Goal: Transaction & Acquisition: Purchase product/service

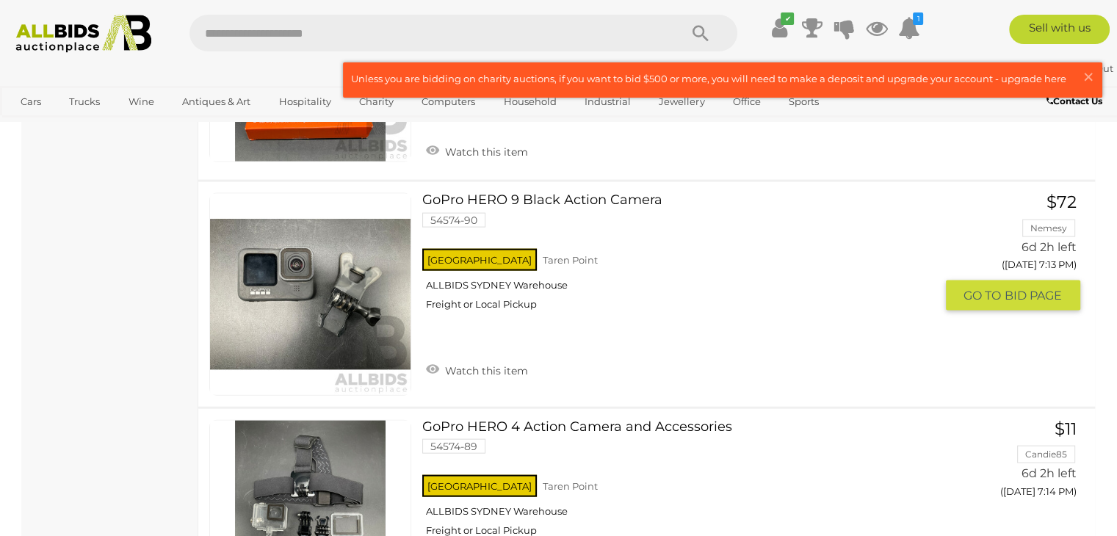
scroll to position [3163, 0]
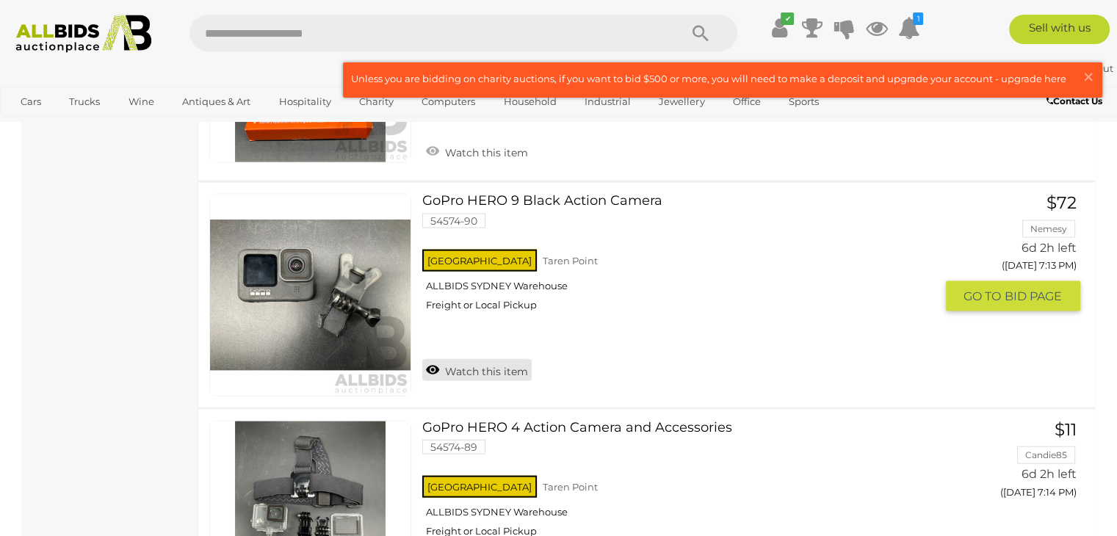
click at [434, 362] on link "Watch this item" at bounding box center [476, 370] width 109 height 22
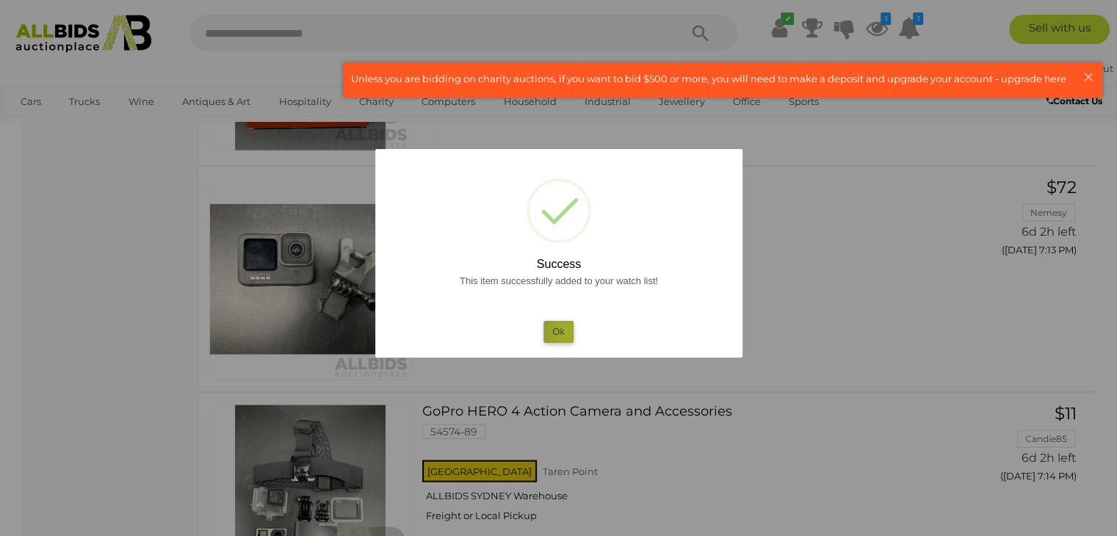
click at [566, 332] on button "Ok" at bounding box center [558, 331] width 30 height 21
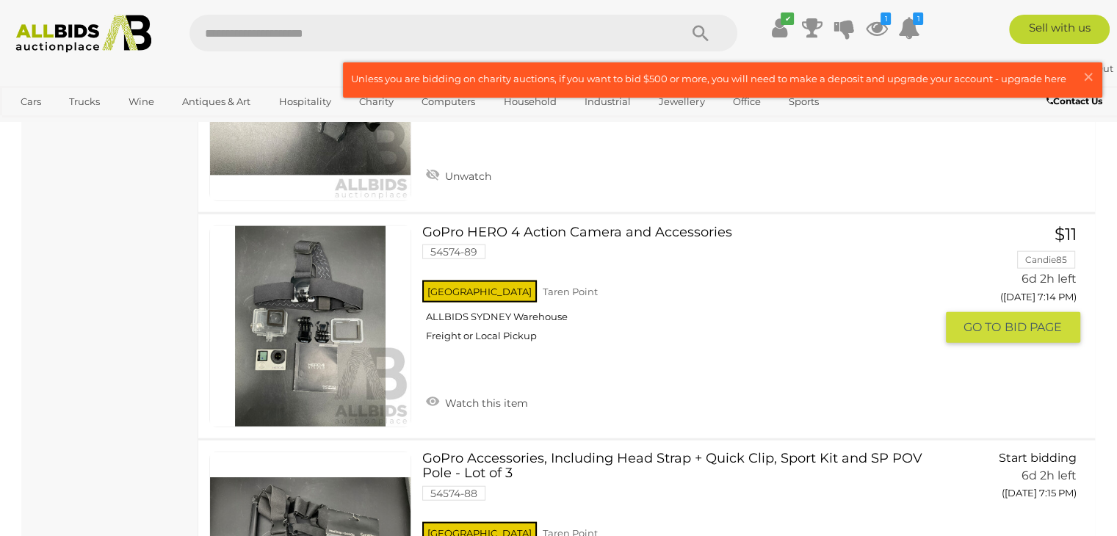
scroll to position [3359, 0]
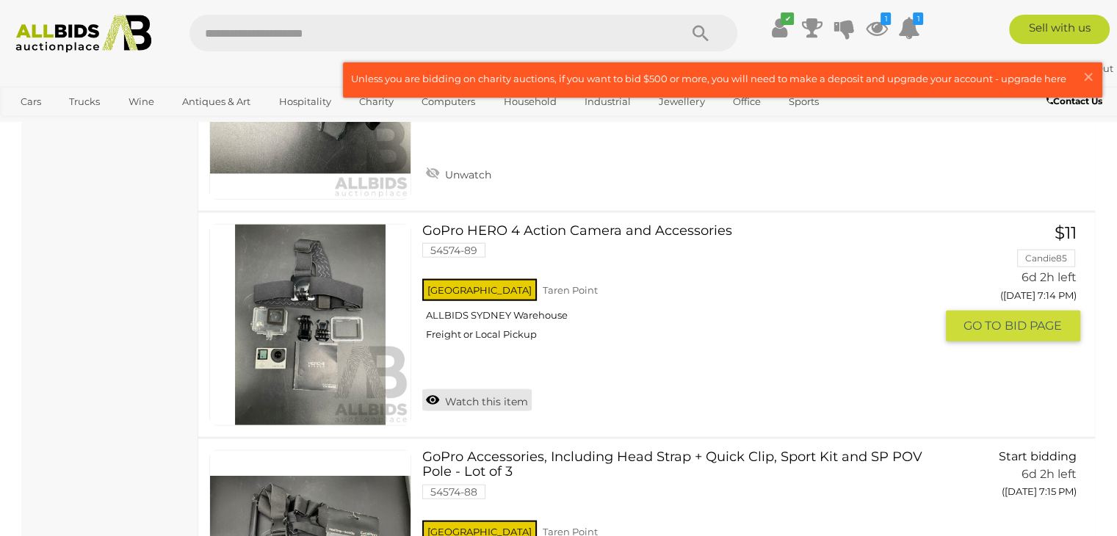
click at [427, 393] on link "Watch this item" at bounding box center [476, 400] width 109 height 22
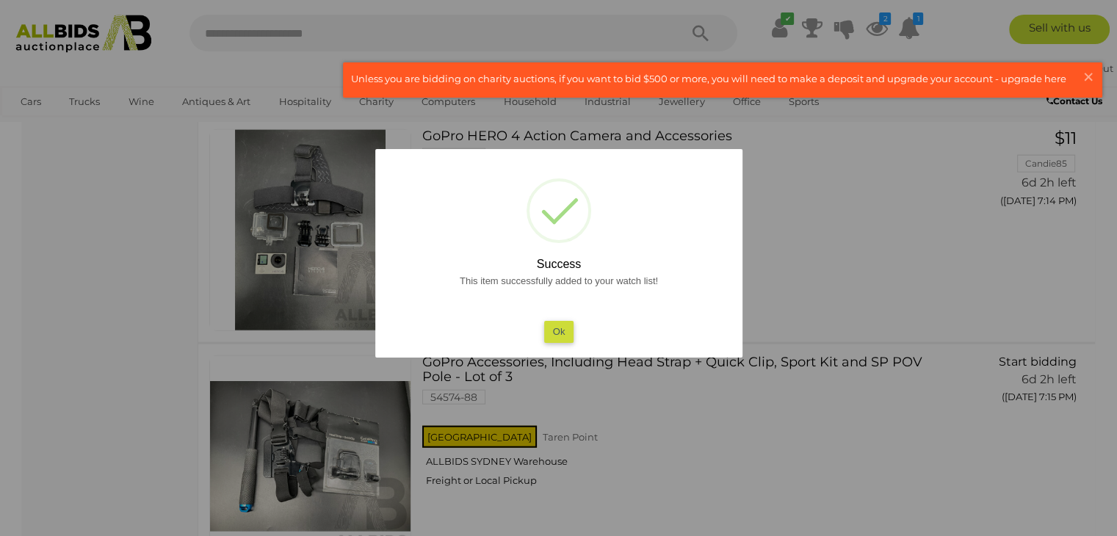
scroll to position [3517, 0]
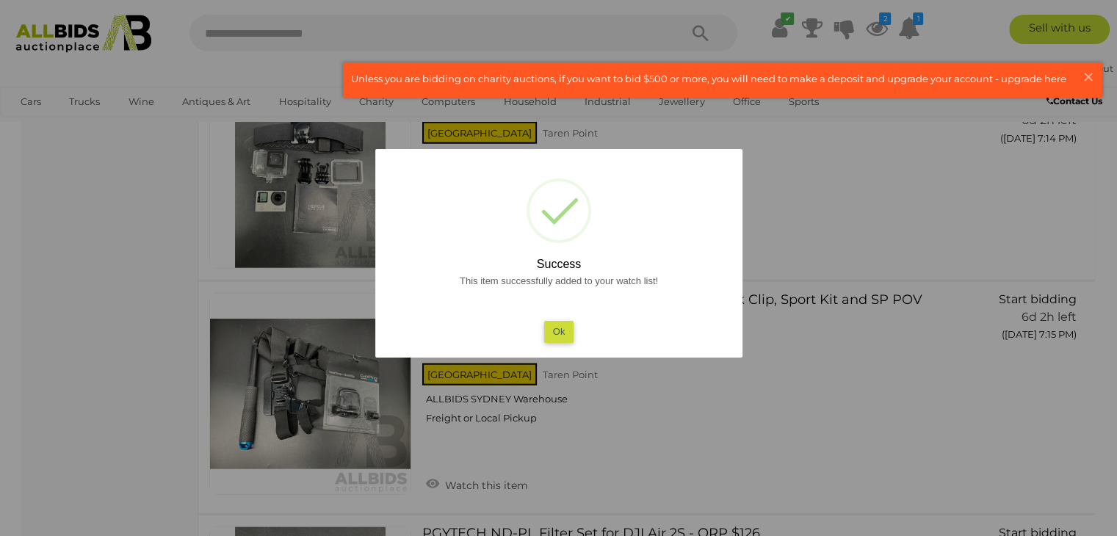
click at [567, 333] on button "Ok" at bounding box center [558, 331] width 30 height 21
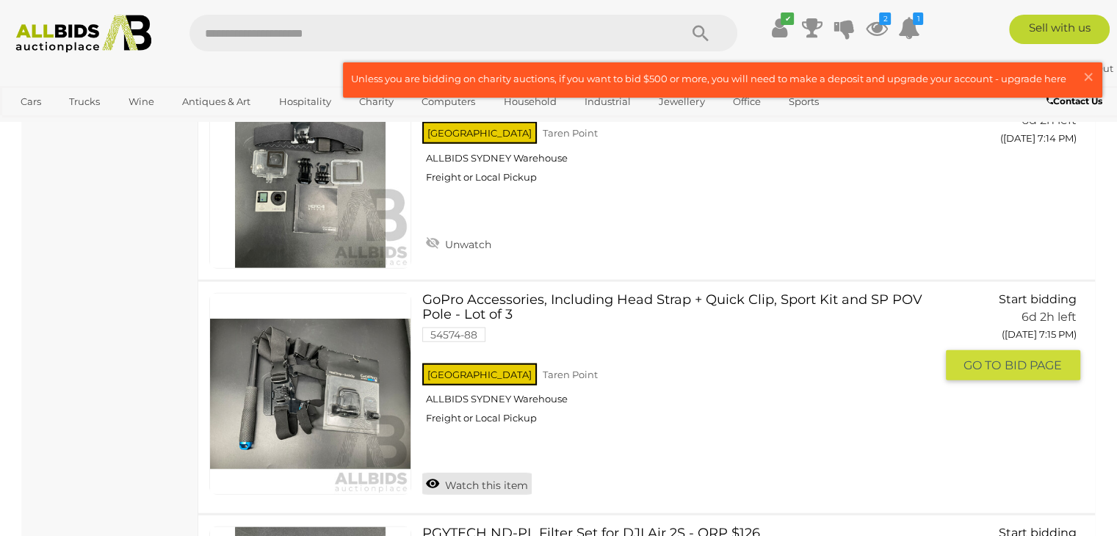
click at [435, 478] on link "Watch this item" at bounding box center [476, 484] width 109 height 22
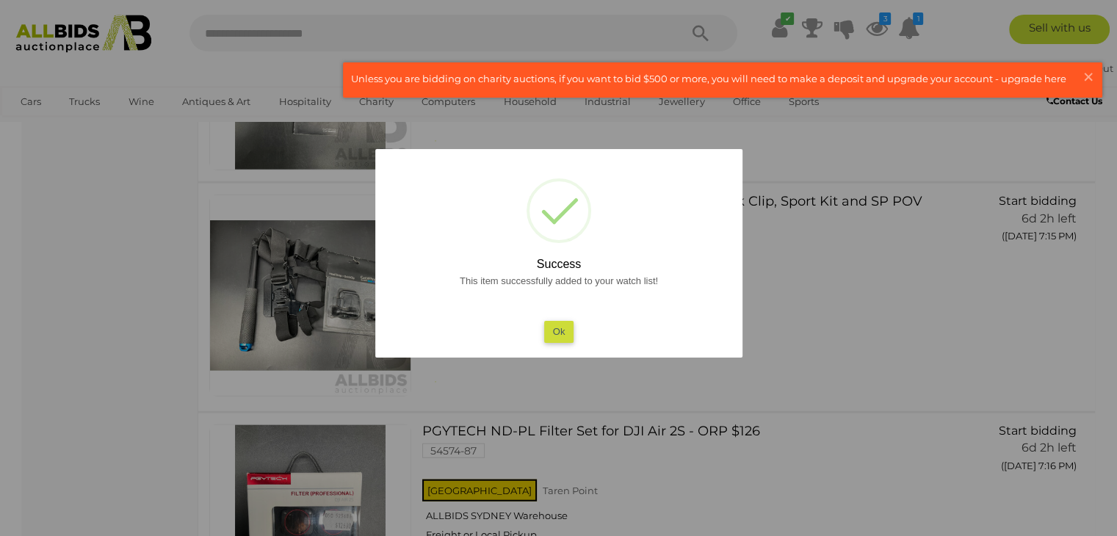
scroll to position [3612, 0]
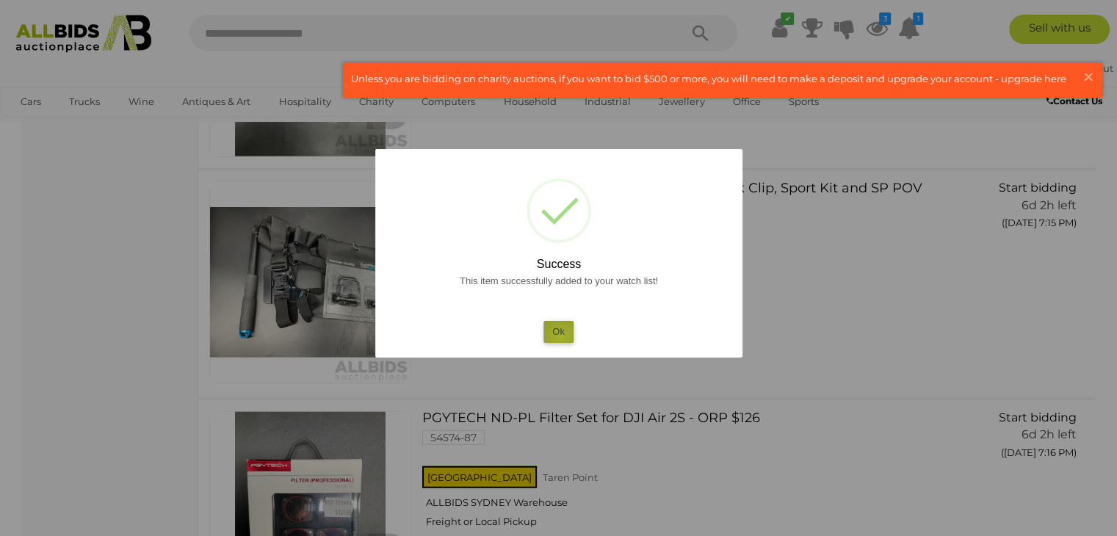
click at [561, 336] on button "Ok" at bounding box center [558, 331] width 30 height 21
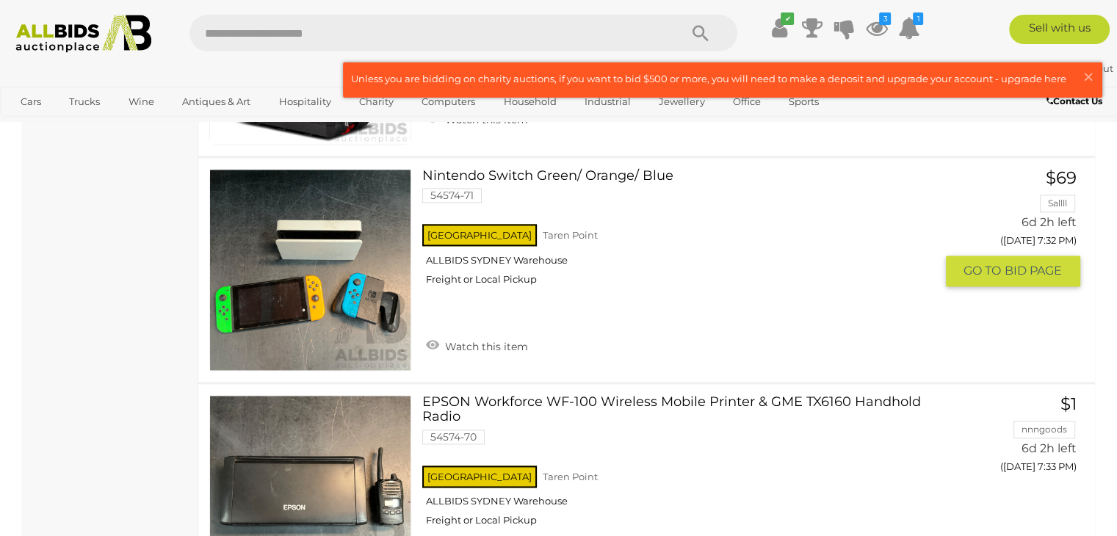
scroll to position [7538, 0]
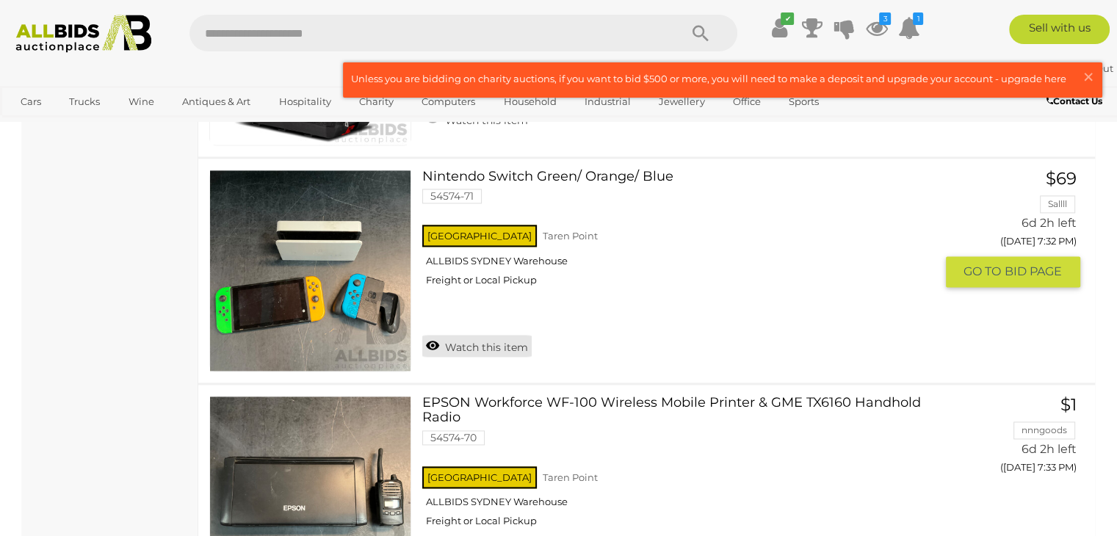
click at [437, 335] on link "Watch this item" at bounding box center [476, 346] width 109 height 22
click at [437, 320] on div "Nintendo Switch Green/ Orange/ Blue 54574-71 NSW Taren Point ALLBIDS SYDNEY War…" at bounding box center [646, 271] width 919 height 224
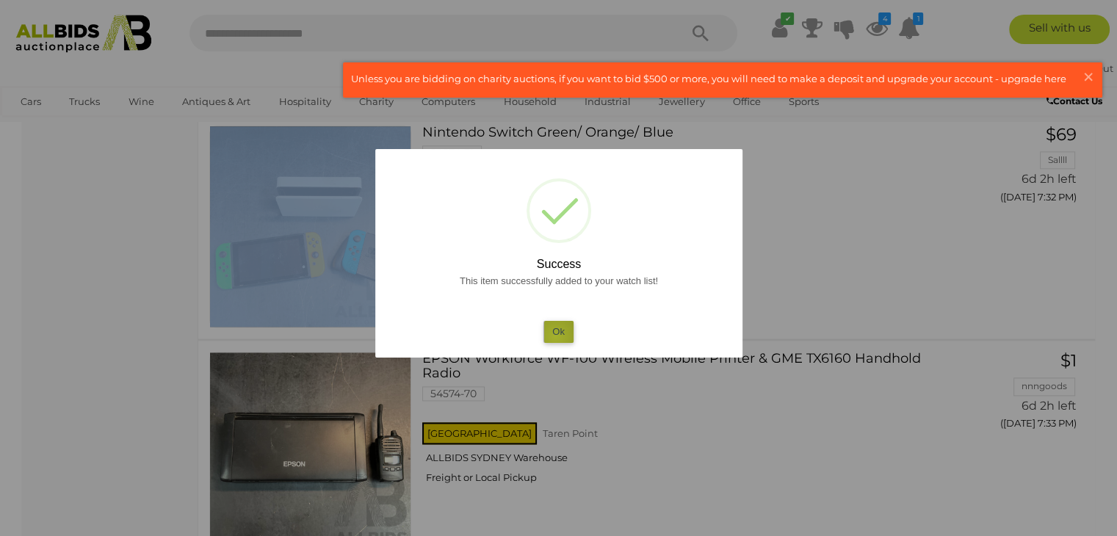
click at [555, 336] on button "Ok" at bounding box center [558, 331] width 30 height 21
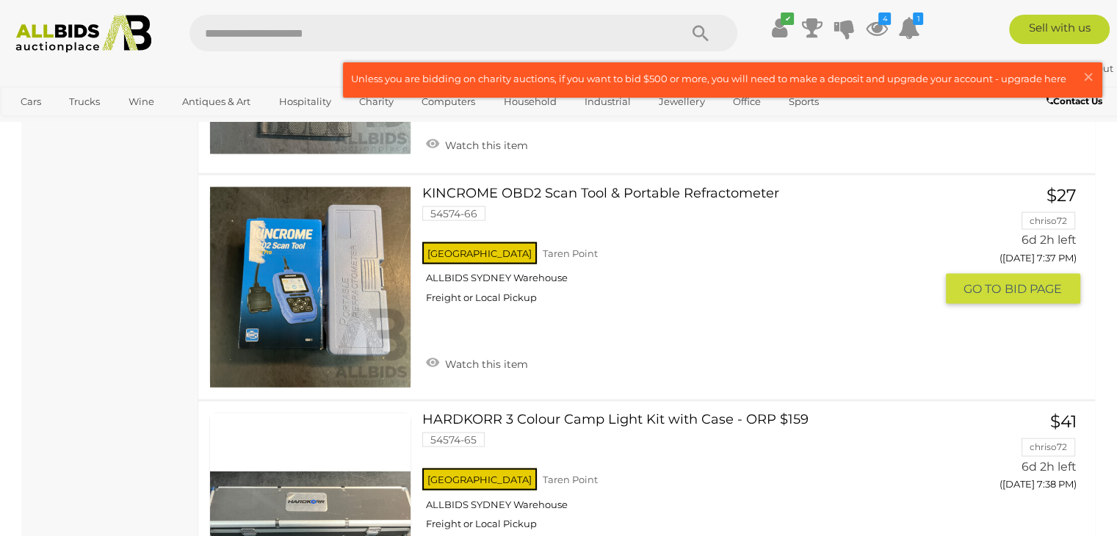
scroll to position [8666, 0]
click at [427, 352] on link "Watch this item" at bounding box center [476, 363] width 109 height 22
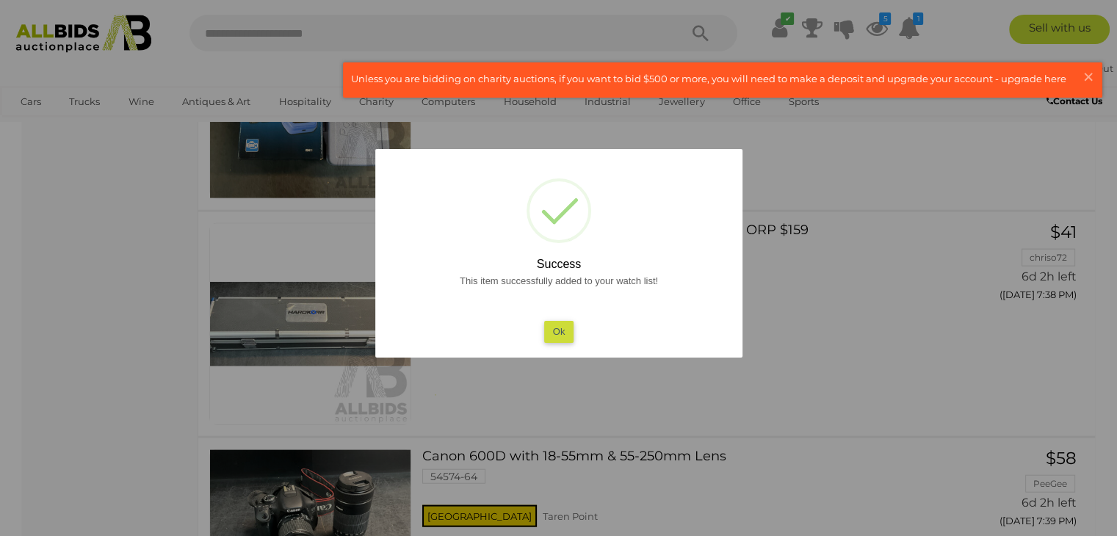
scroll to position [8822, 0]
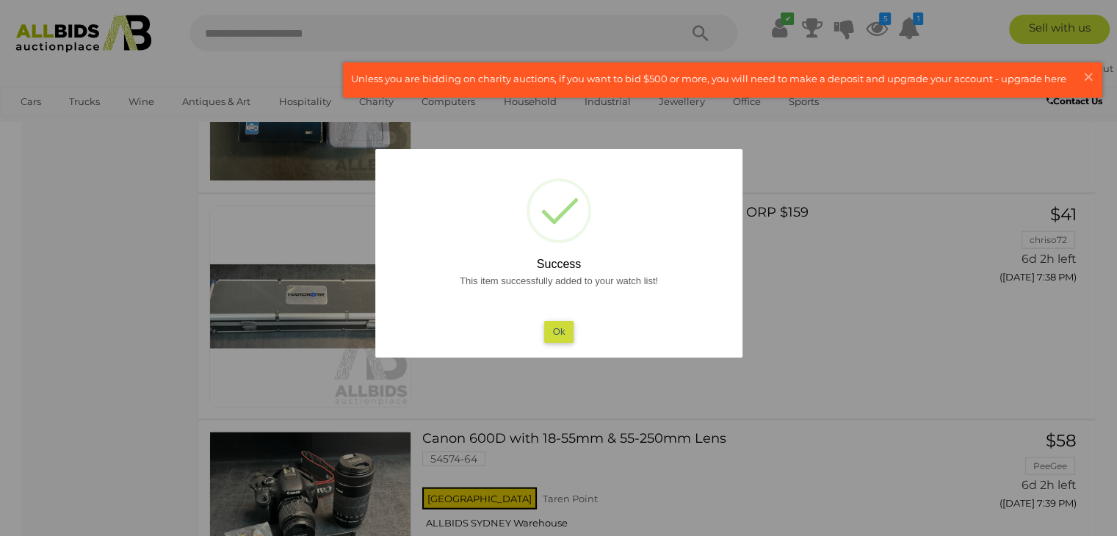
click at [555, 342] on button "Ok" at bounding box center [558, 331] width 30 height 21
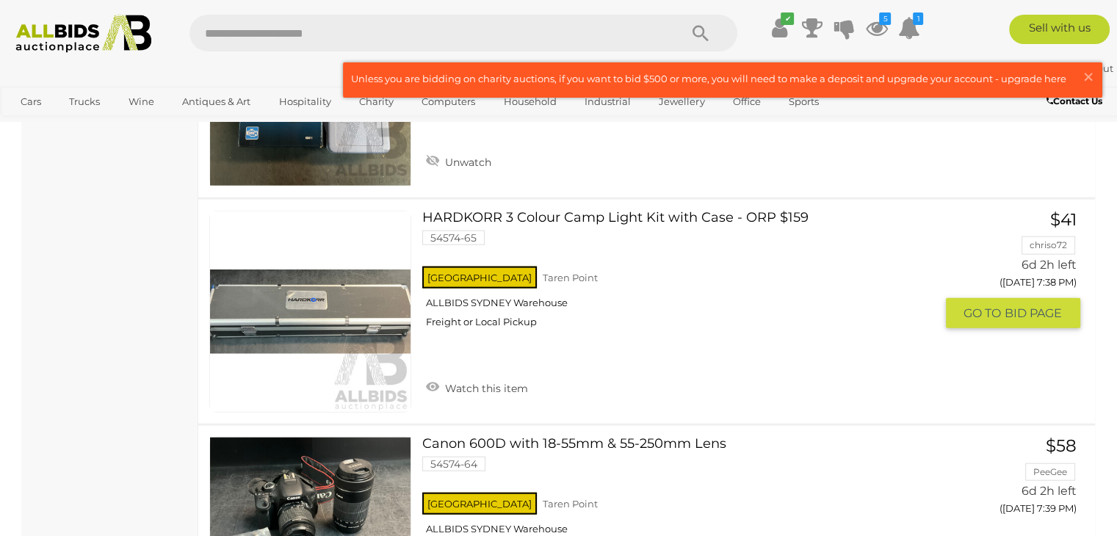
scroll to position [8871, 0]
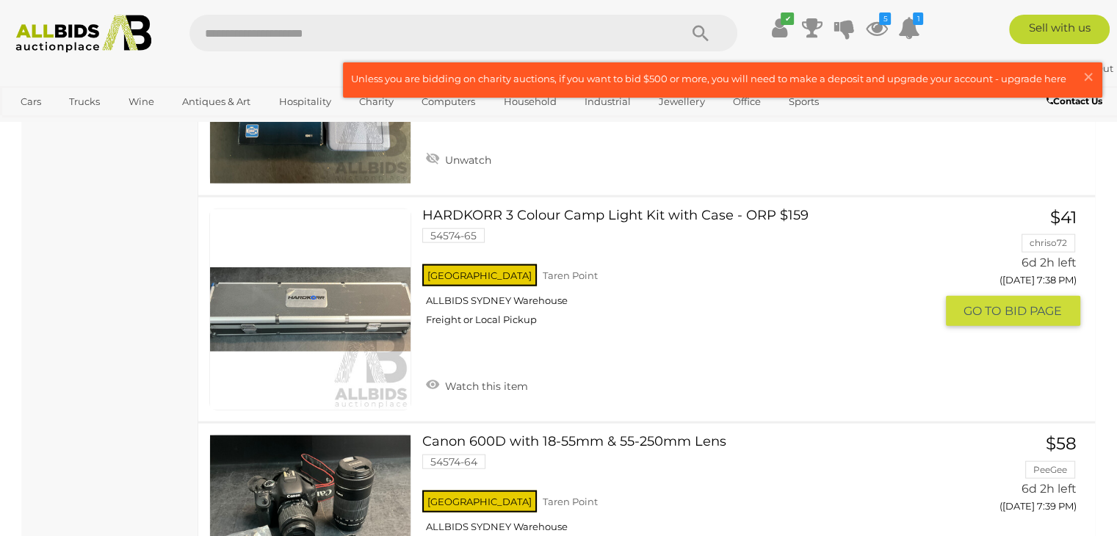
click at [382, 295] on link at bounding box center [310, 310] width 202 height 202
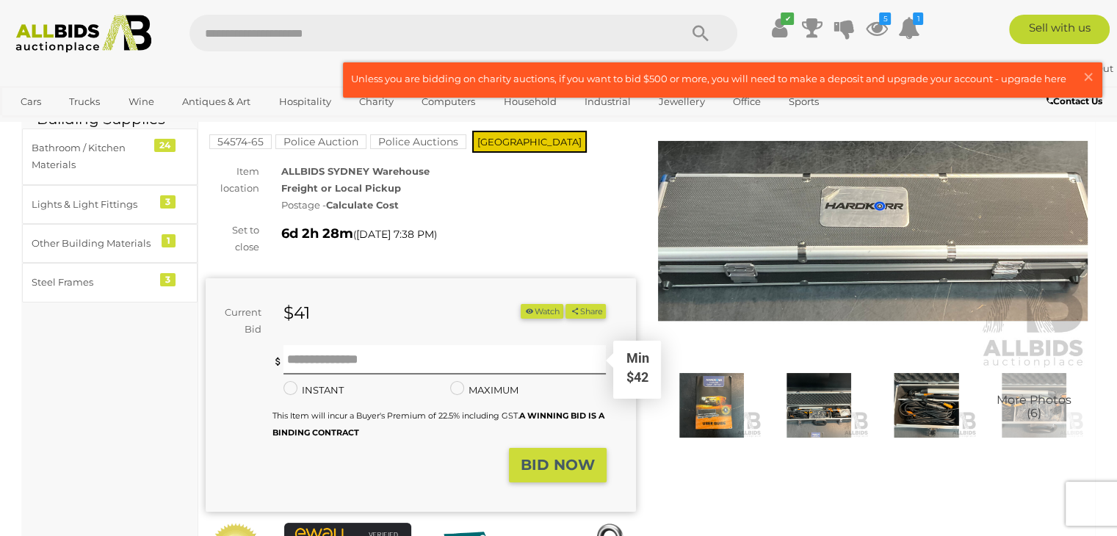
scroll to position [93, 0]
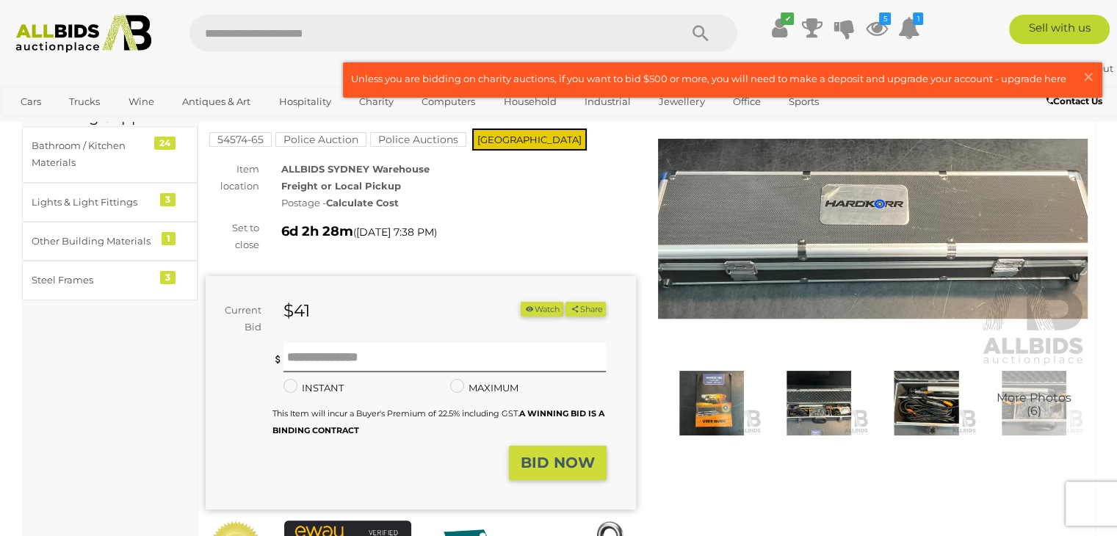
click at [718, 398] on img at bounding box center [712, 403] width 100 height 65
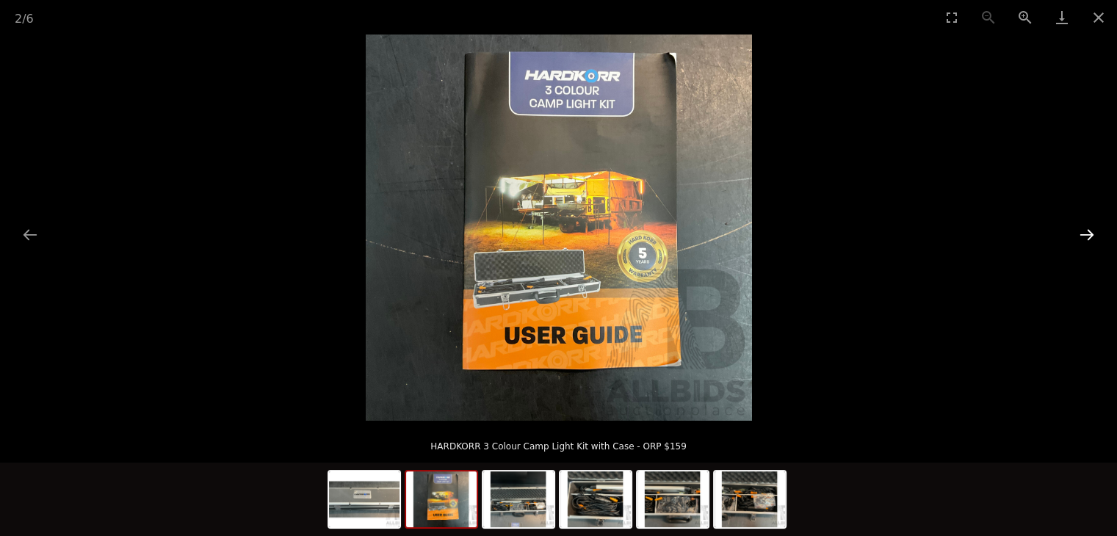
click at [1090, 233] on button "Next slide" at bounding box center [1087, 234] width 31 height 29
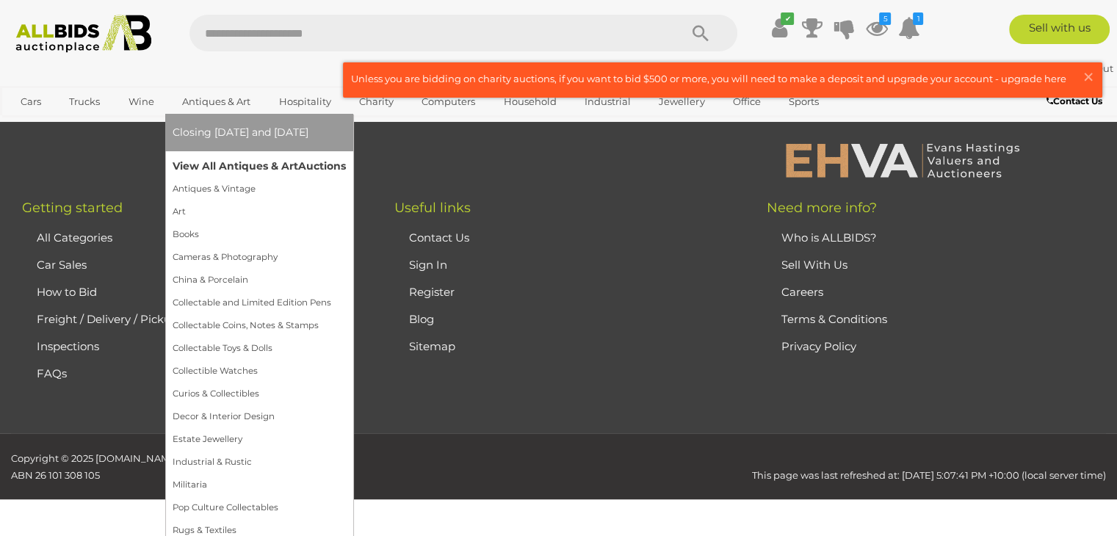
scroll to position [699, 0]
click at [245, 161] on link "View All Antiques & Art Auctions" at bounding box center [259, 166] width 173 height 23
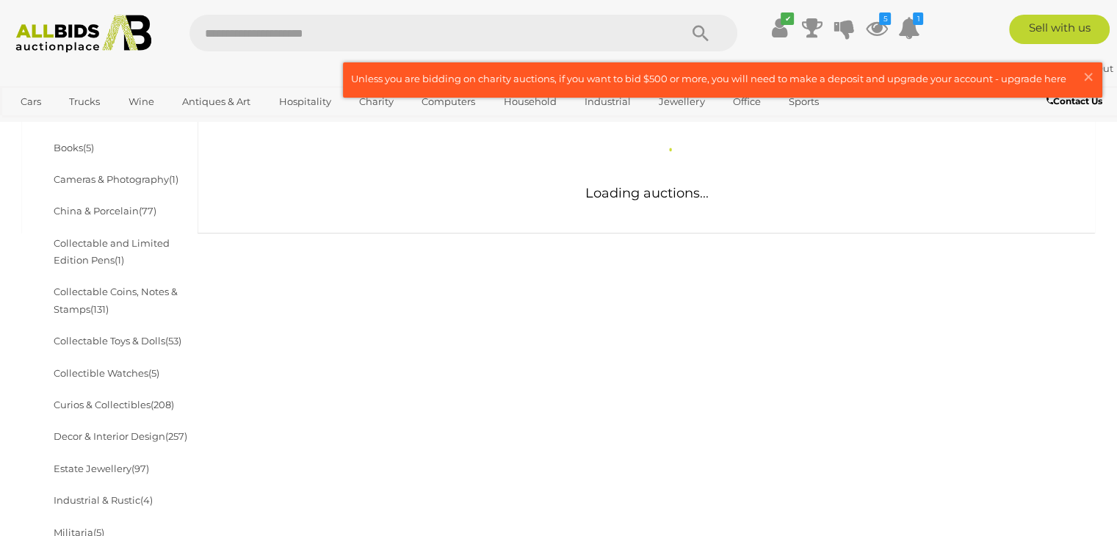
scroll to position [352, 0]
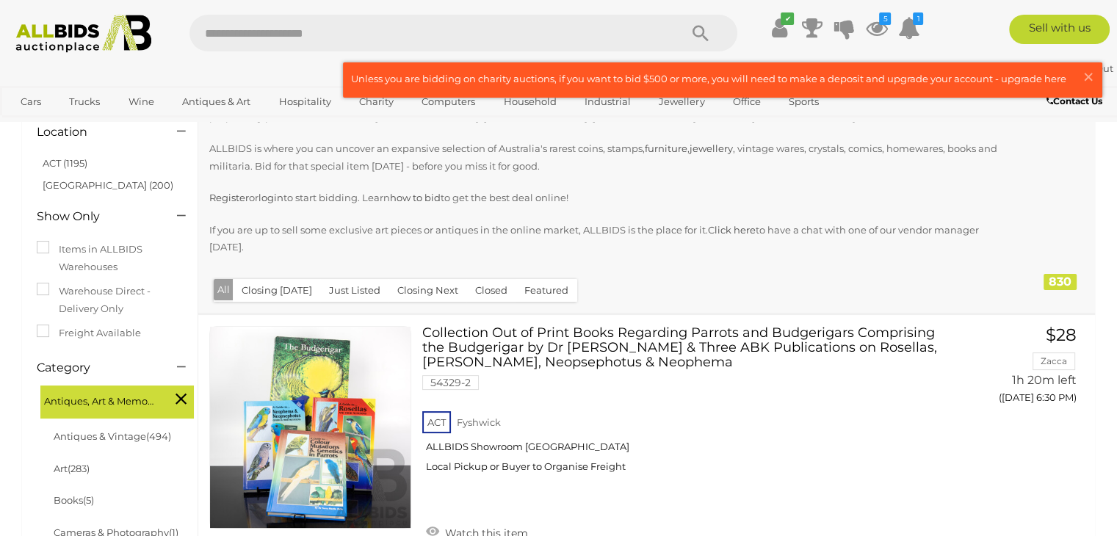
scroll to position [159, 0]
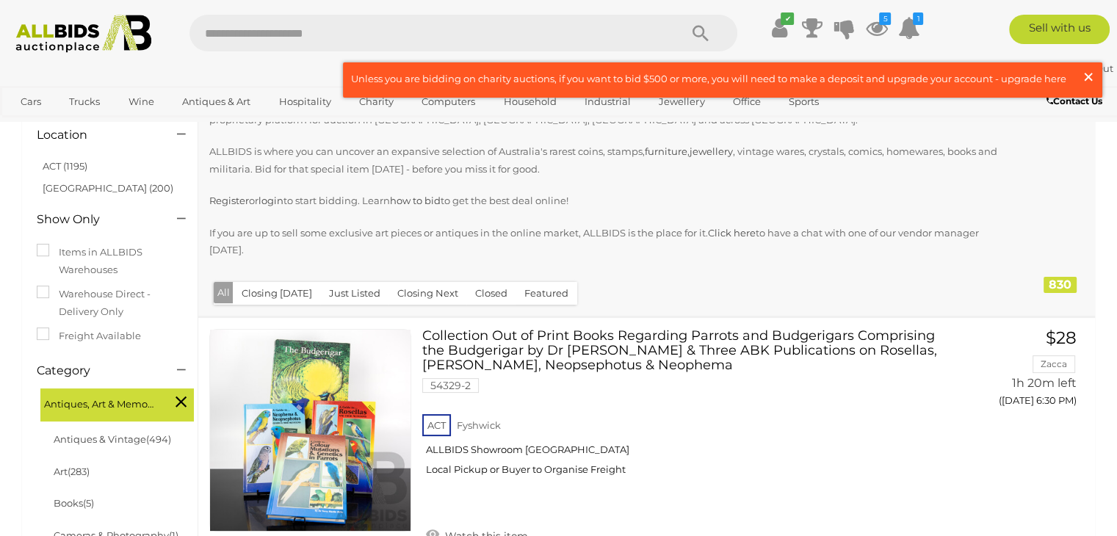
click at [1088, 69] on span "×" at bounding box center [1088, 76] width 13 height 29
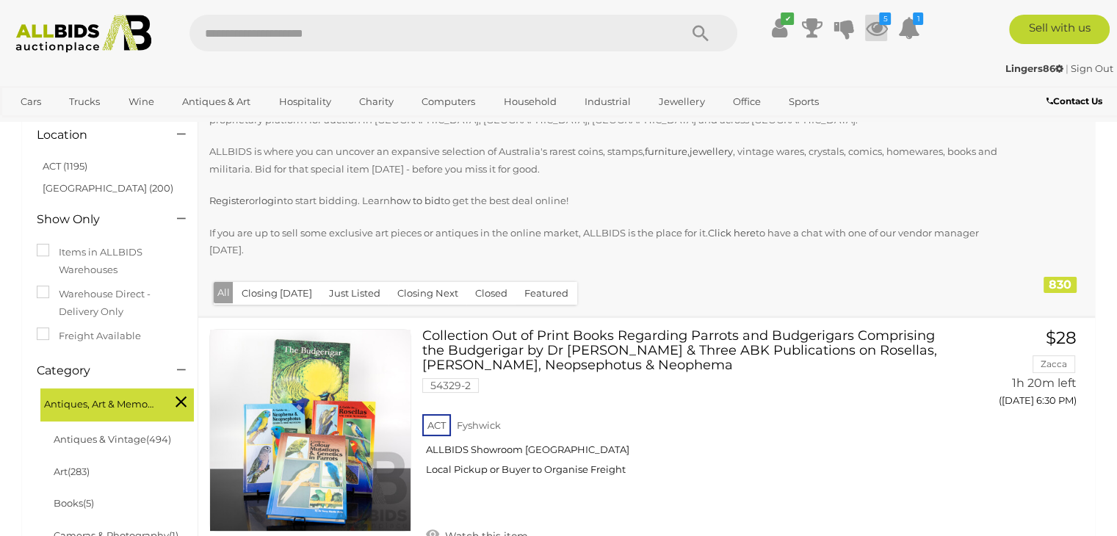
click at [881, 21] on icon "5" at bounding box center [885, 18] width 12 height 12
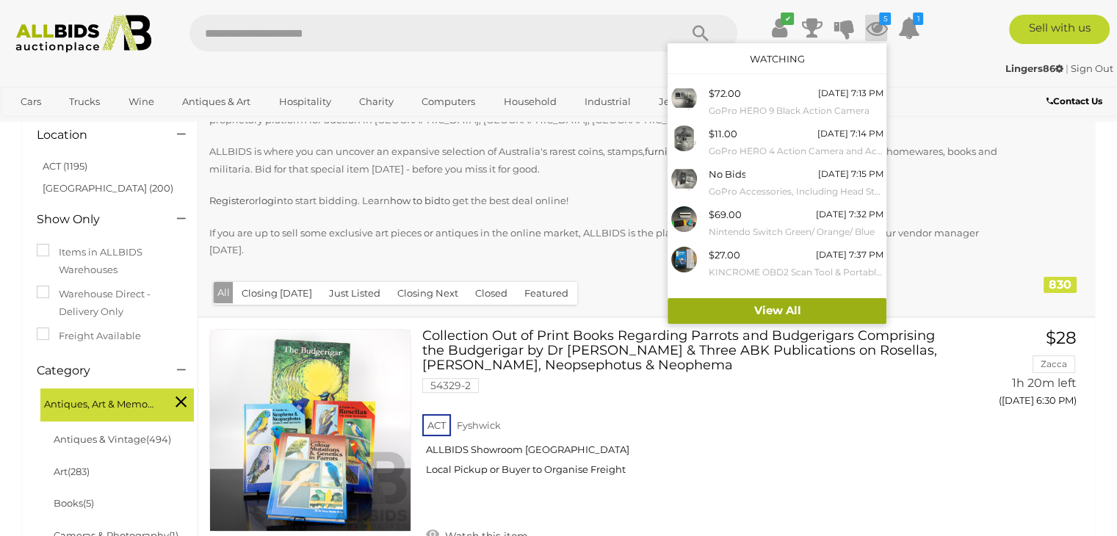
click at [745, 311] on link "View All" at bounding box center [777, 311] width 219 height 26
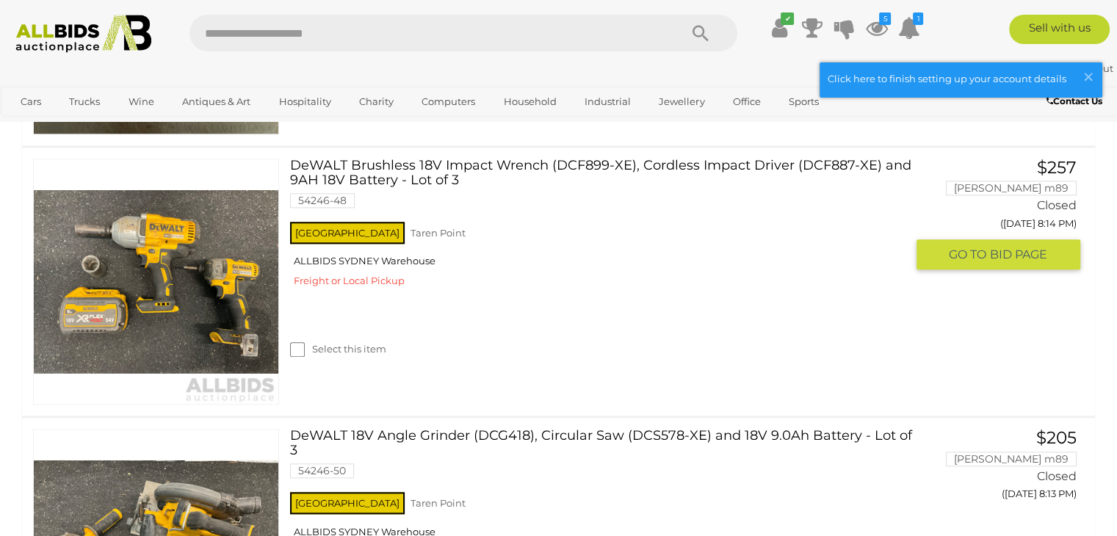
scroll to position [1632, 0]
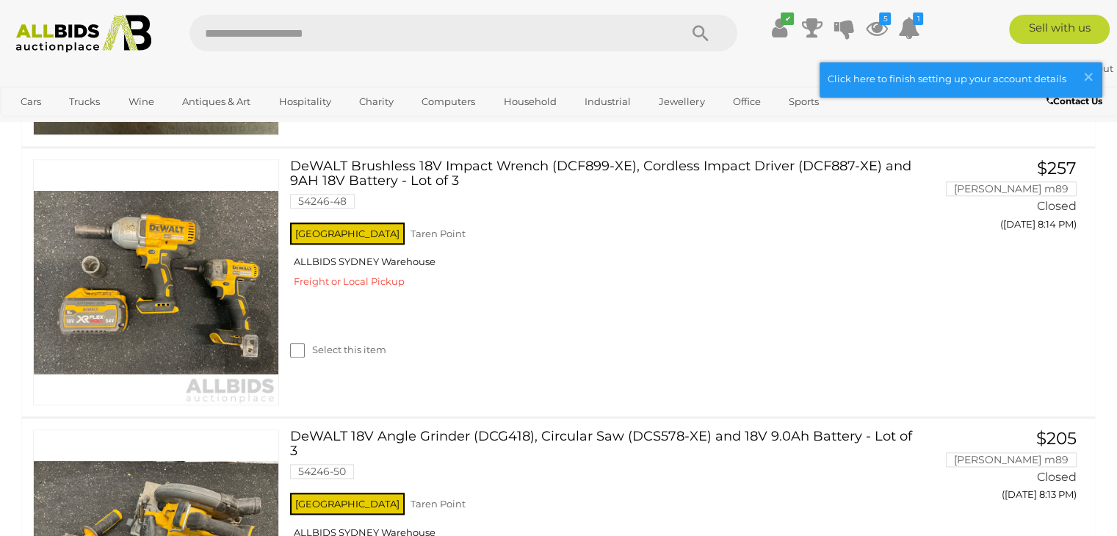
click at [53, 24] on img at bounding box center [83, 34] width 151 height 38
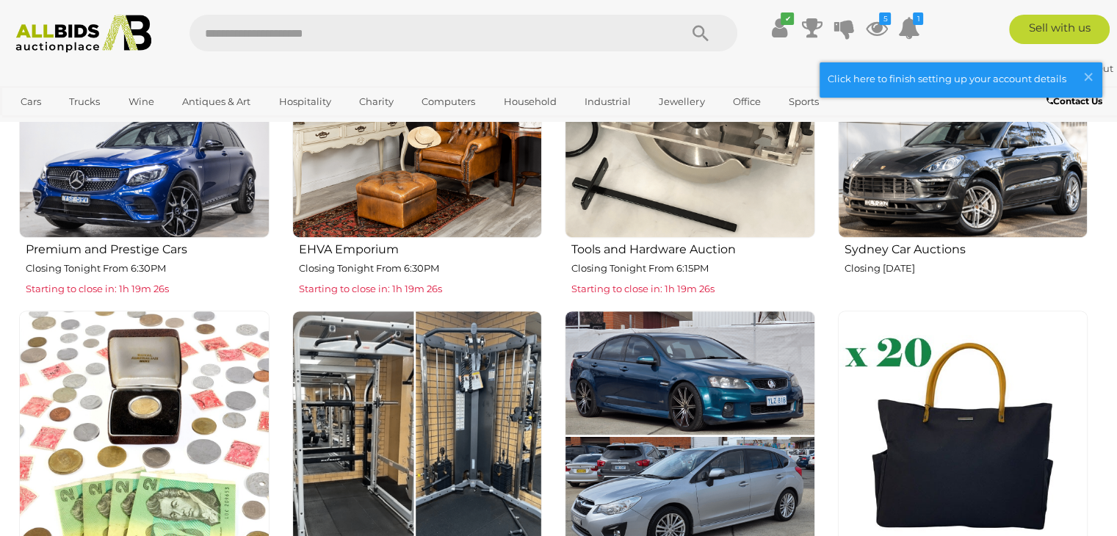
scroll to position [820, 0]
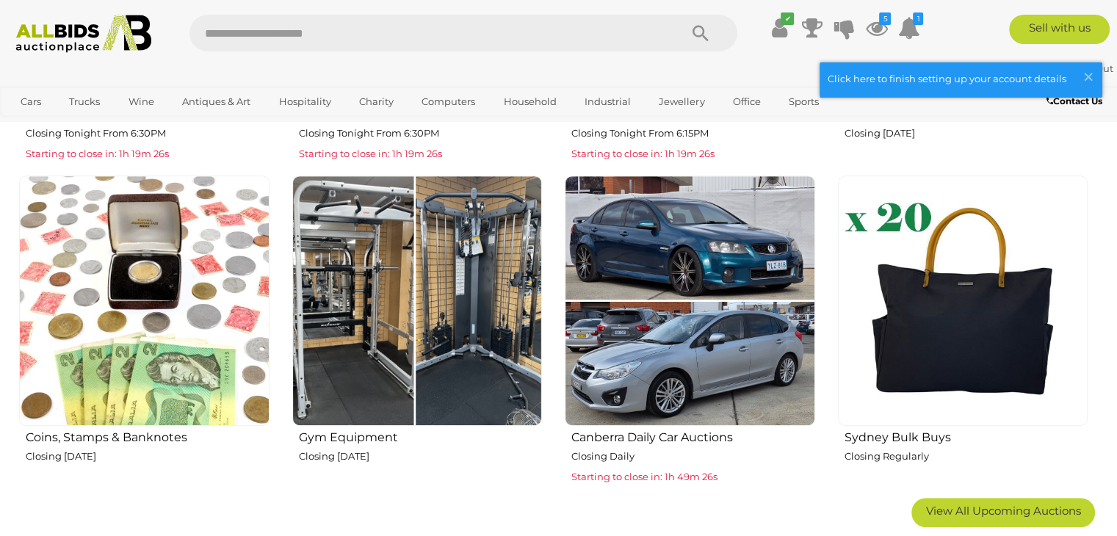
click at [712, 257] on img at bounding box center [690, 301] width 250 height 250
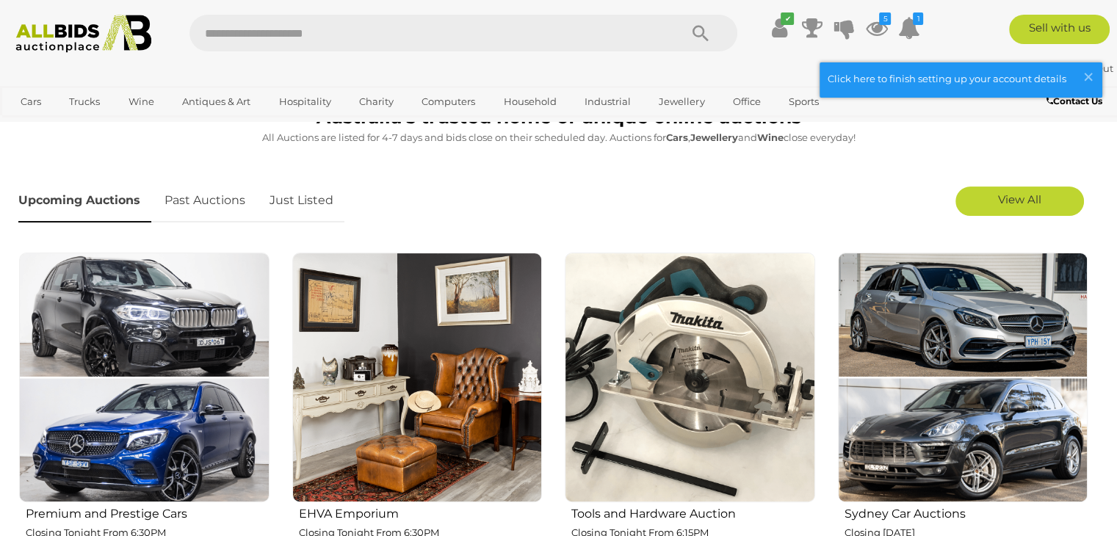
scroll to position [420, 0]
click at [914, 422] on img at bounding box center [963, 378] width 250 height 250
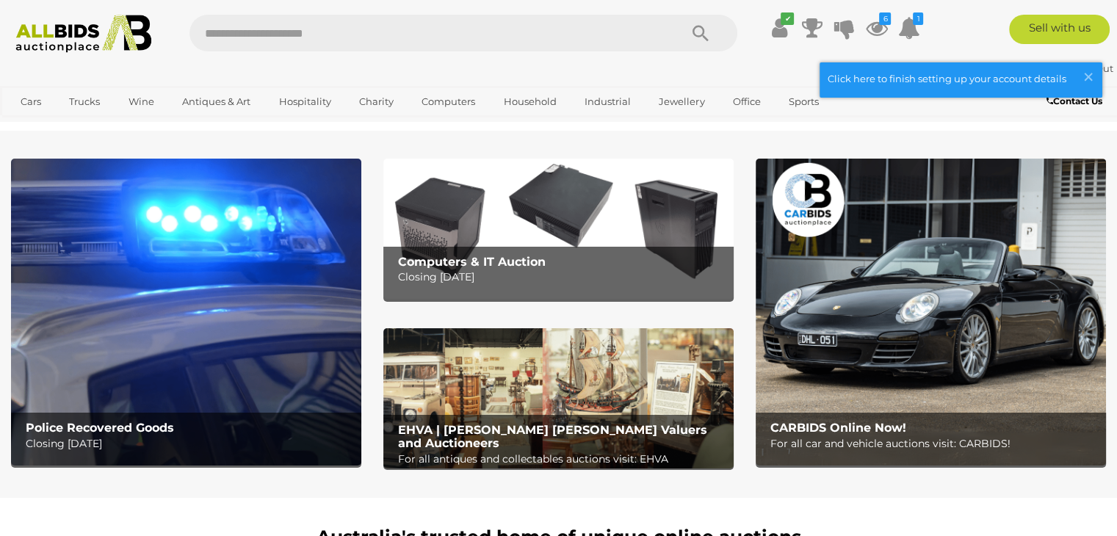
click at [200, 274] on img at bounding box center [186, 312] width 350 height 307
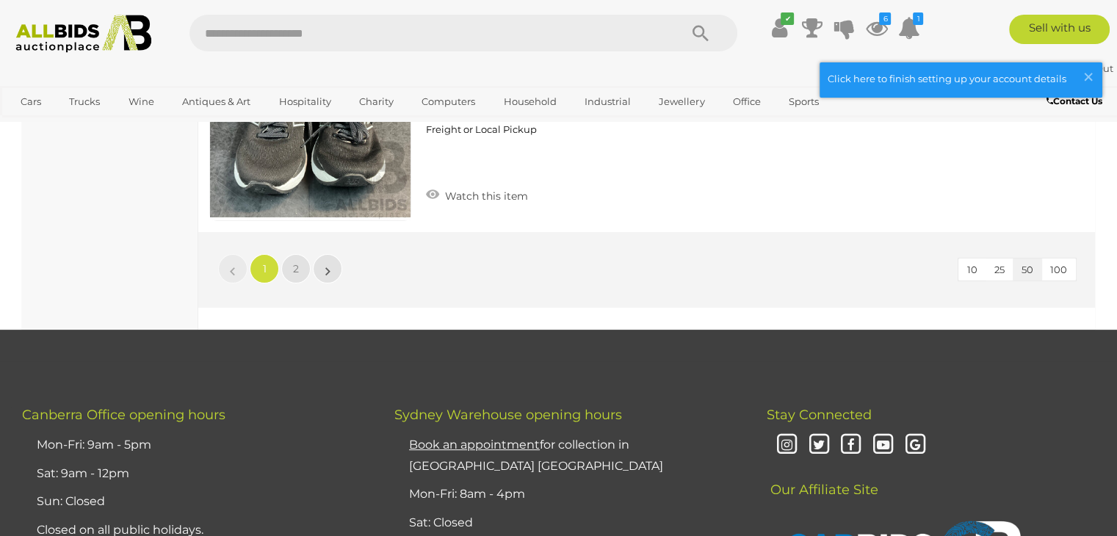
scroll to position [11484, 0]
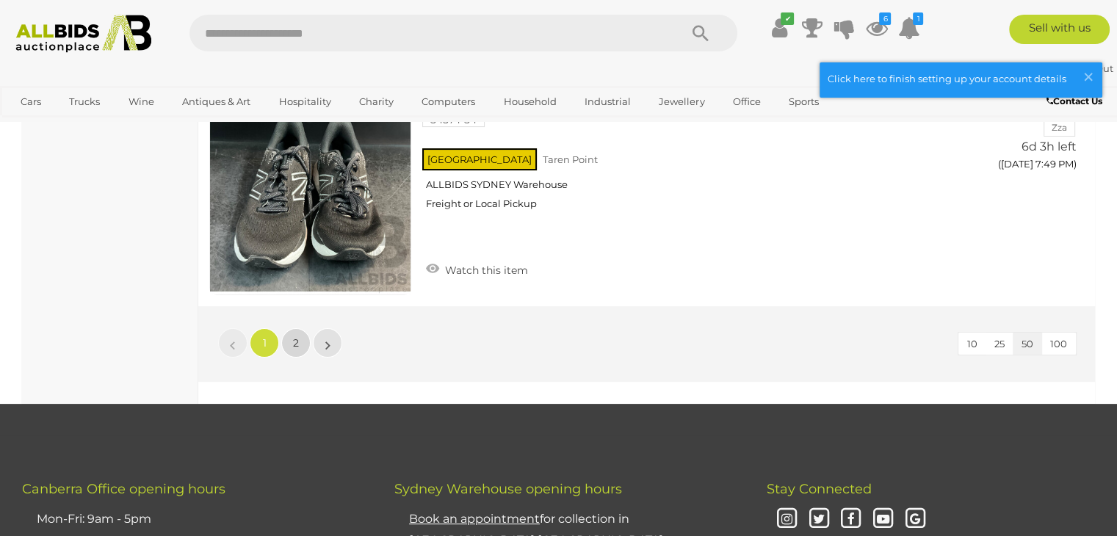
click at [290, 328] on link "2" at bounding box center [295, 342] width 29 height 29
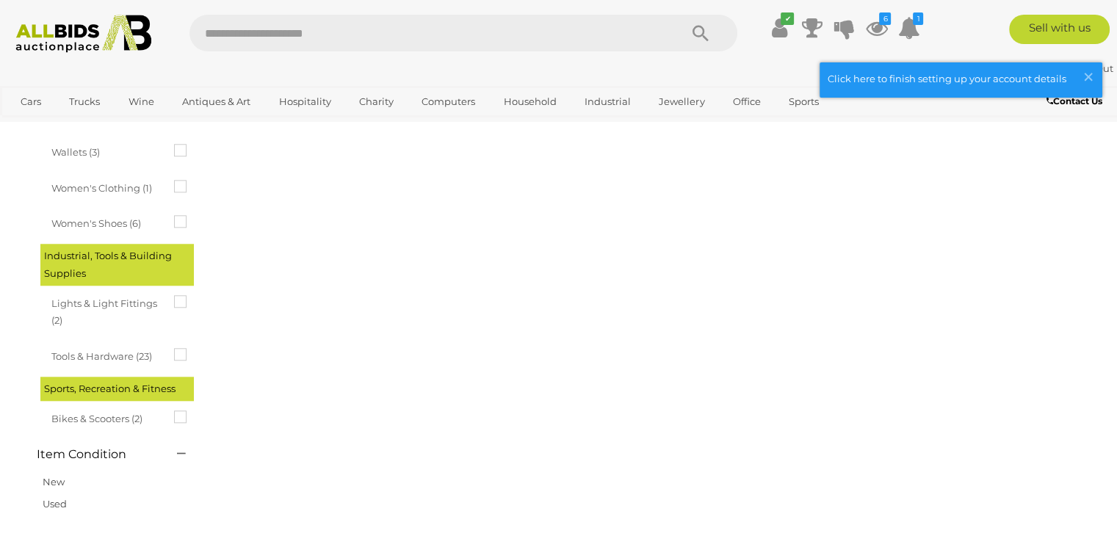
scroll to position [225, 0]
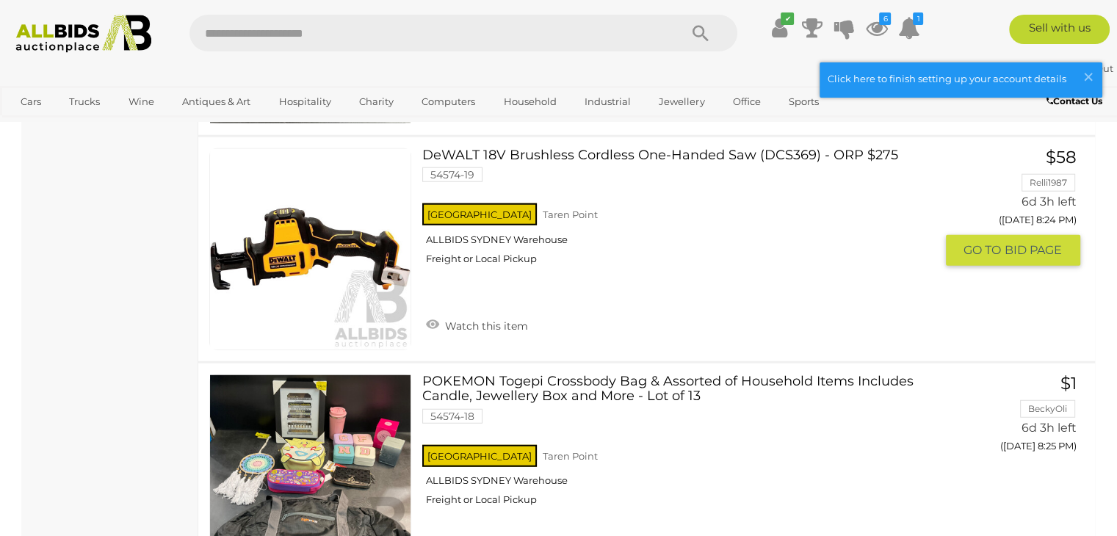
scroll to position [9369, 0]
